Goal: Check status

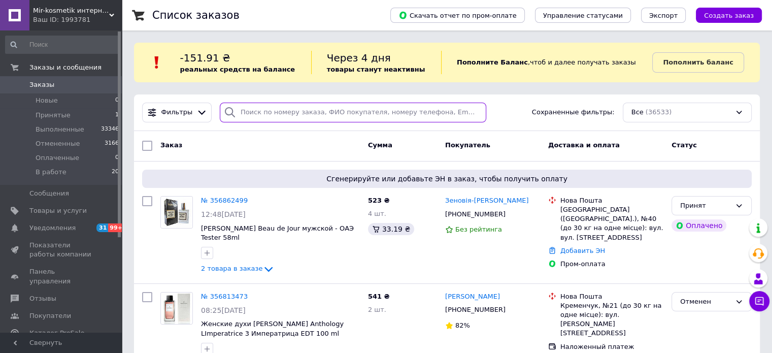
click at [357, 112] on input "search" at bounding box center [353, 113] width 266 height 20
paste input "356862499"
type input "356862499"
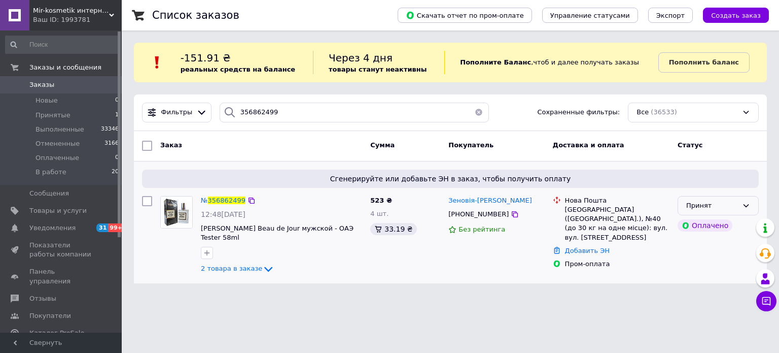
click at [717, 211] on div "Принят" at bounding box center [718, 206] width 81 height 20
click at [701, 279] on li "В работе" at bounding box center [718, 282] width 80 height 19
click at [51, 172] on span "В работе" at bounding box center [51, 171] width 31 height 9
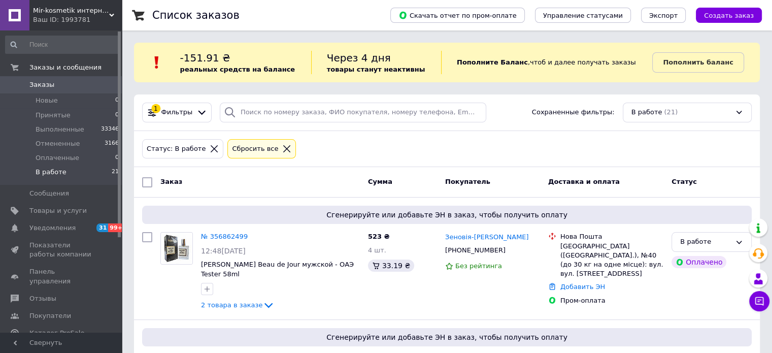
click at [64, 14] on span "Mir-kosmetik интернет-магазин оптовых продаж" at bounding box center [71, 10] width 76 height 9
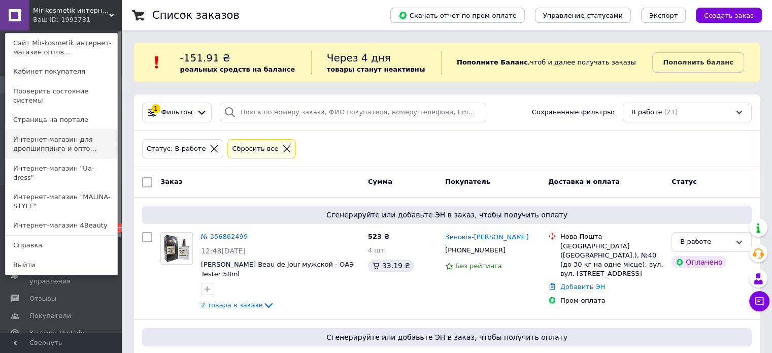
click at [59, 134] on link "Интернет-магазин для дропшиппинга и опто..." at bounding box center [62, 144] width 112 height 28
